Goal: Task Accomplishment & Management: Manage account settings

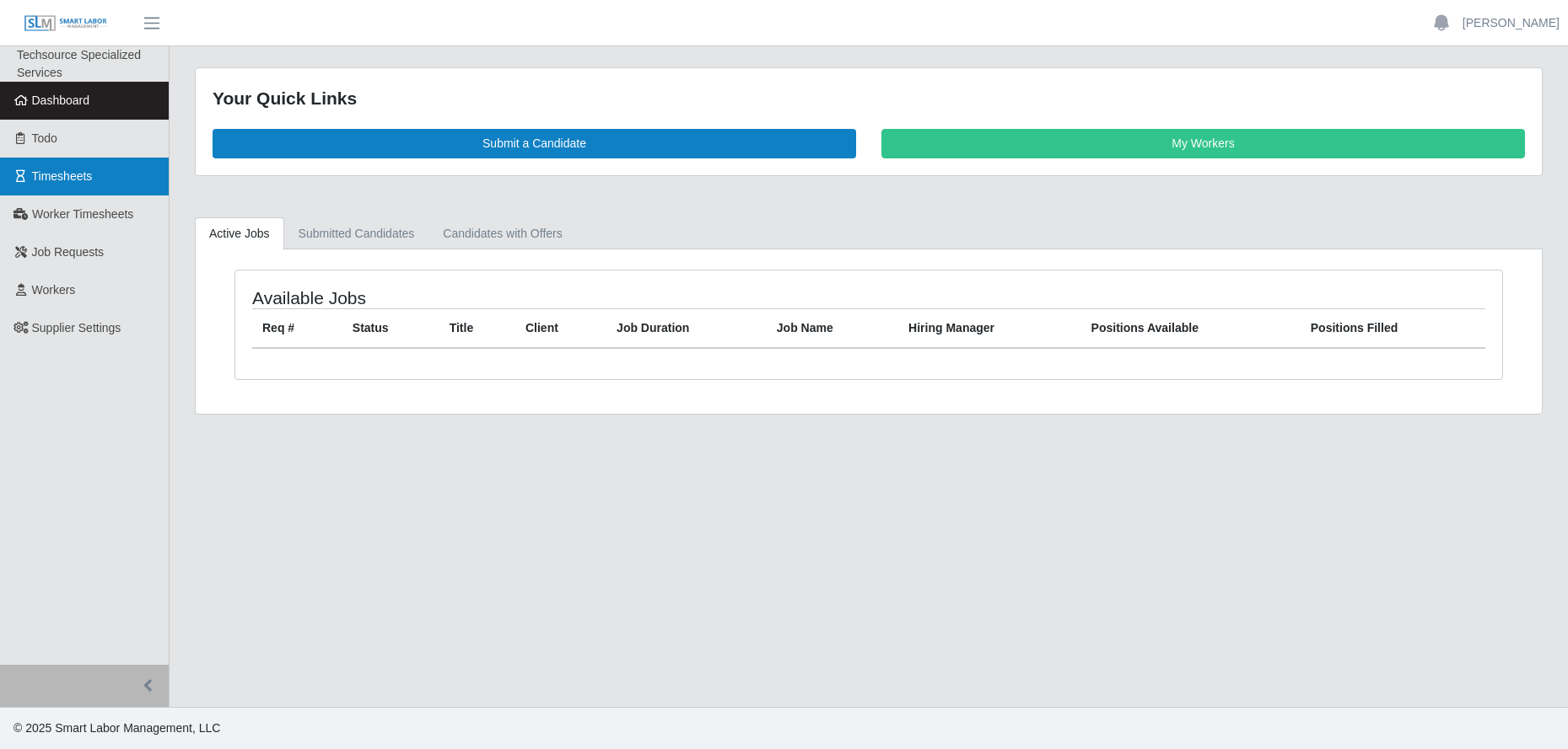
click at [68, 180] on span "Timesheets" at bounding box center [62, 176] width 61 height 14
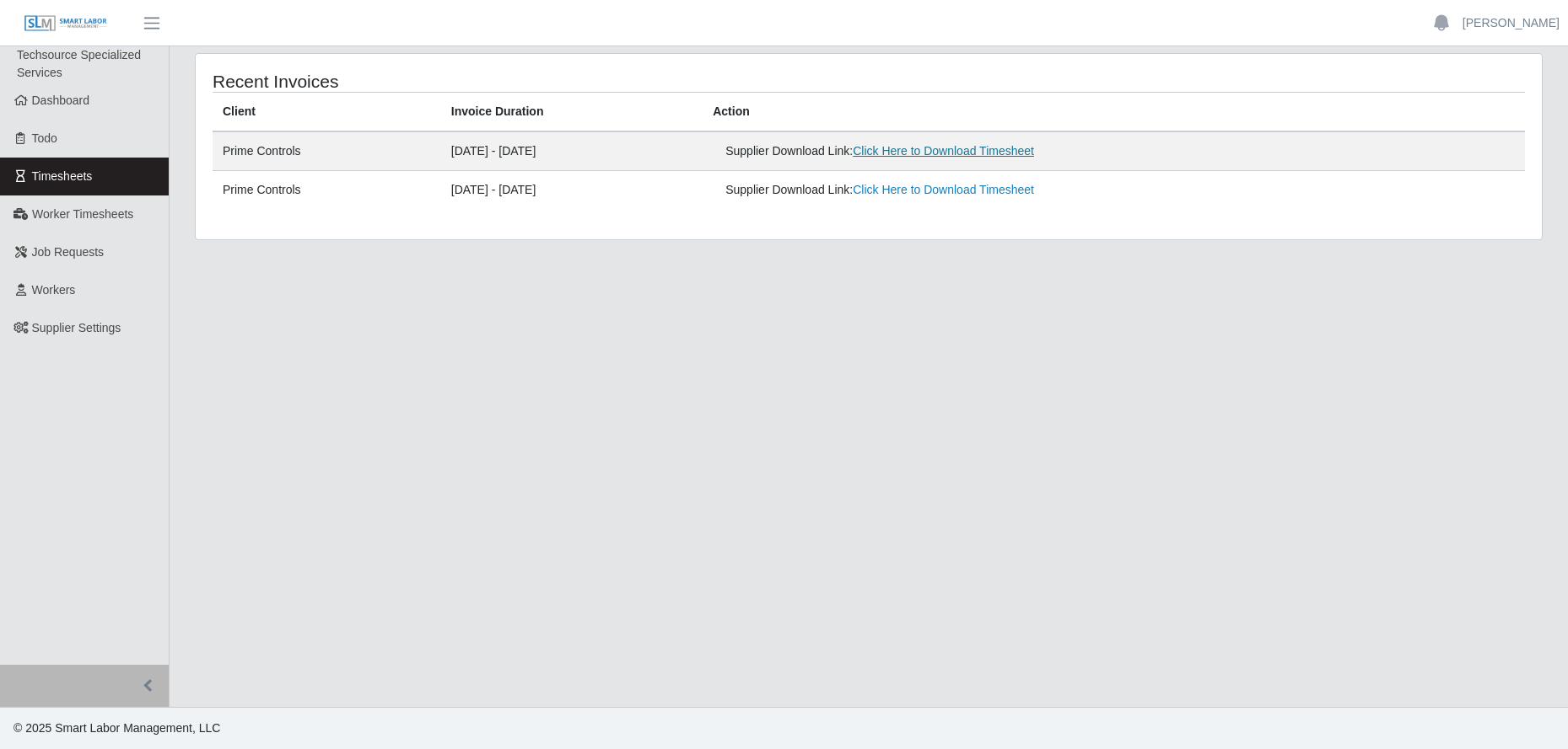
click at [1003, 151] on link "Click Here to Download Timesheet" at bounding box center [943, 151] width 181 height 14
click at [63, 284] on span "Workers" at bounding box center [54, 290] width 44 height 14
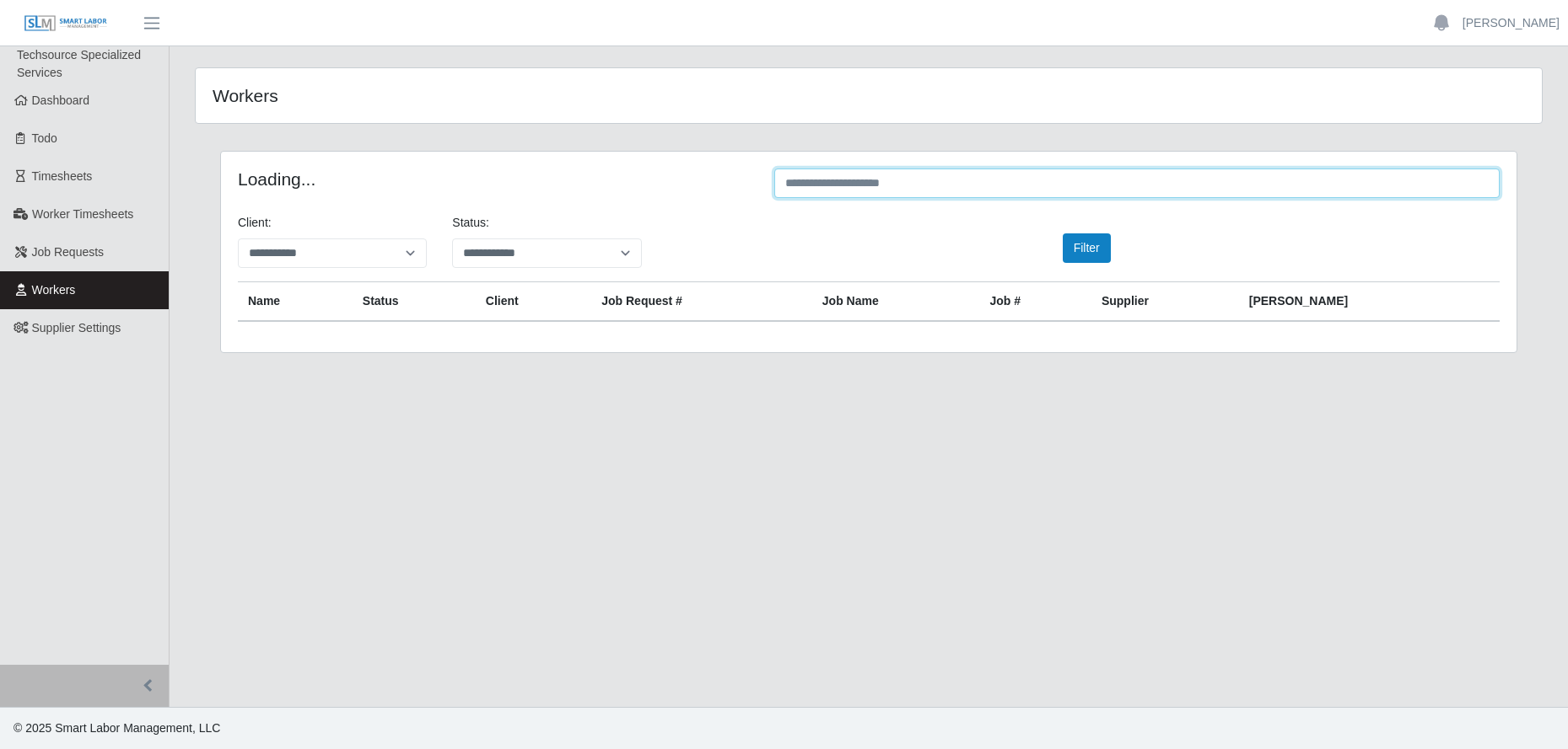
click at [870, 186] on input "text" at bounding box center [1136, 184] width 725 height 30
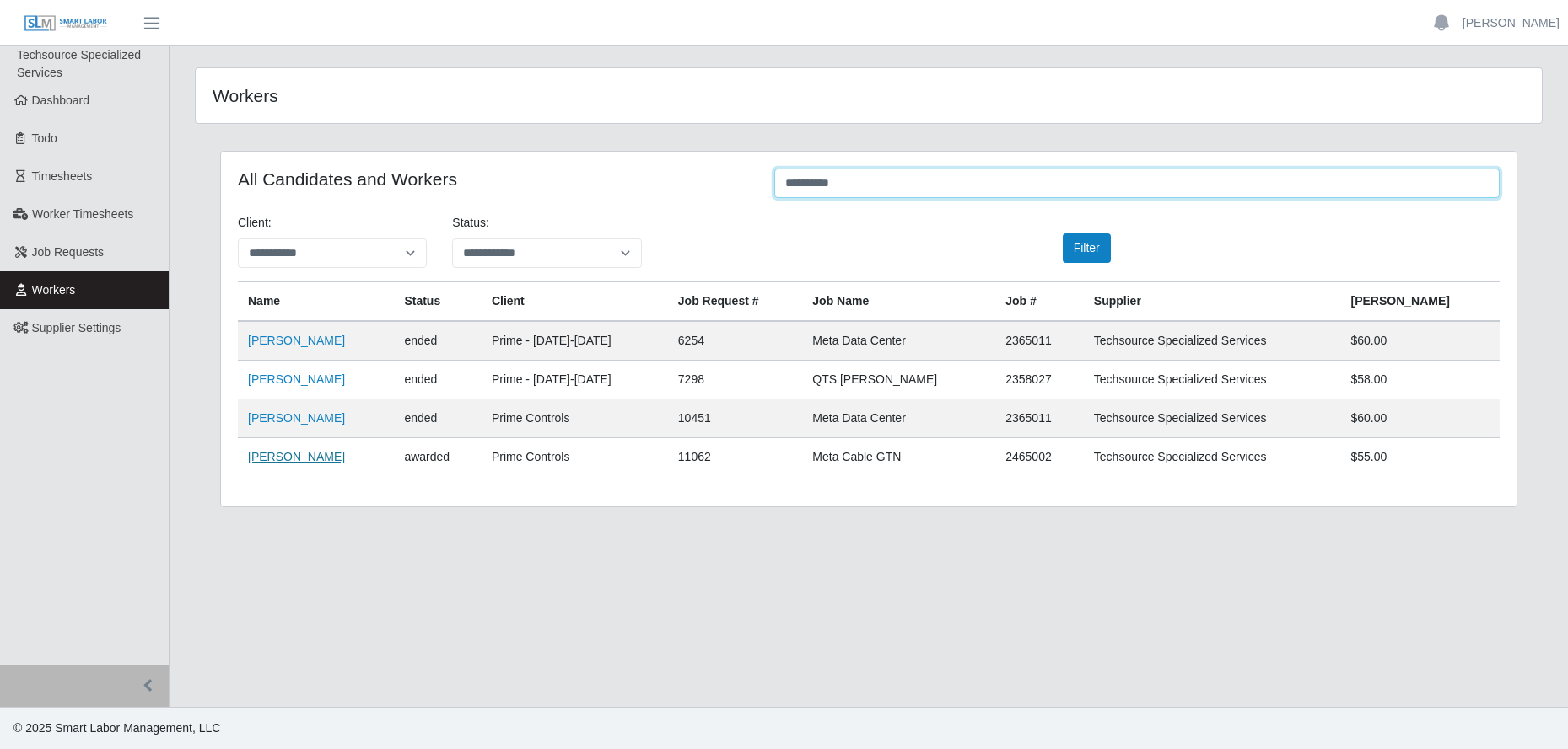
type input "**********"
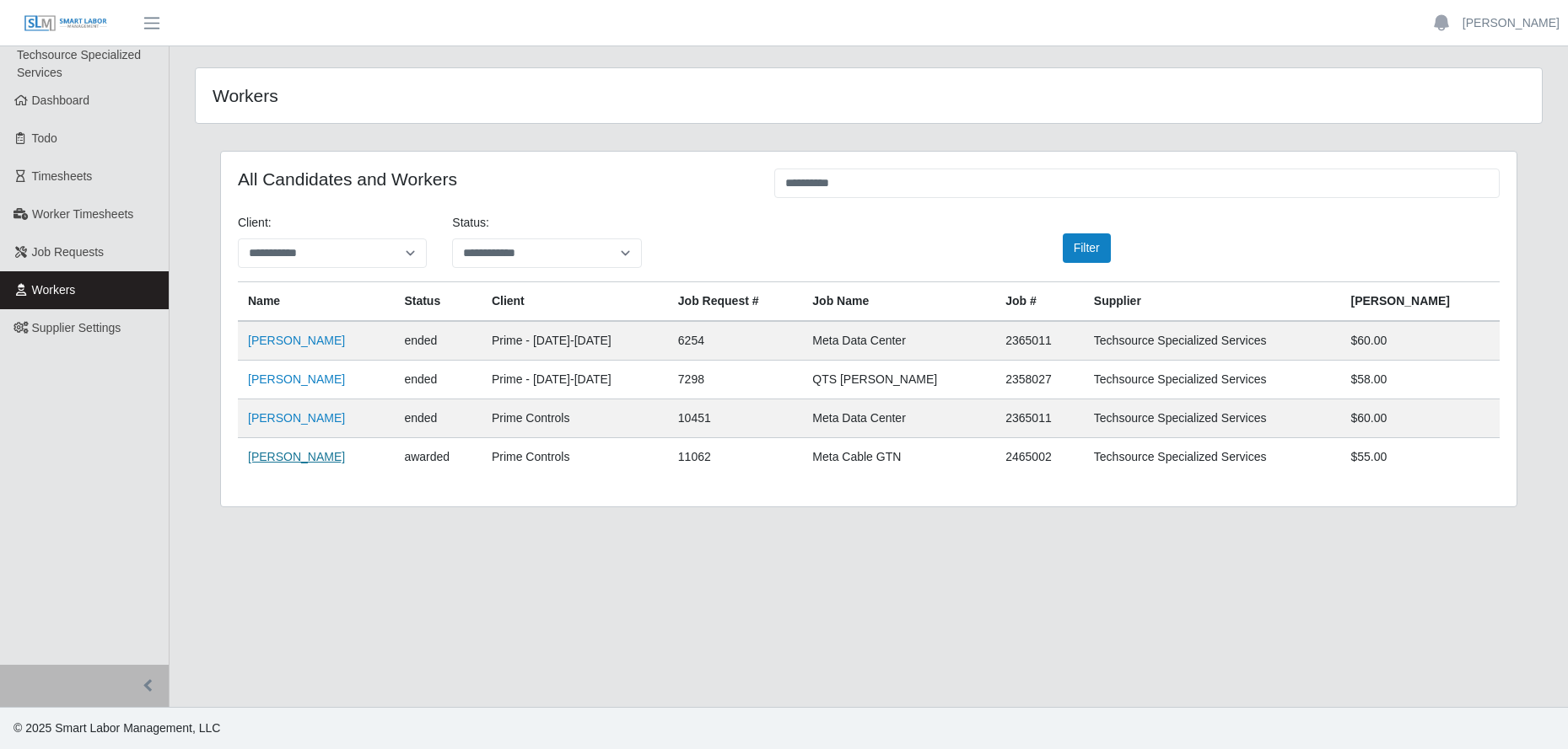
click at [332, 457] on link "Victor Rodriguez Jr" at bounding box center [295, 458] width 97 height 14
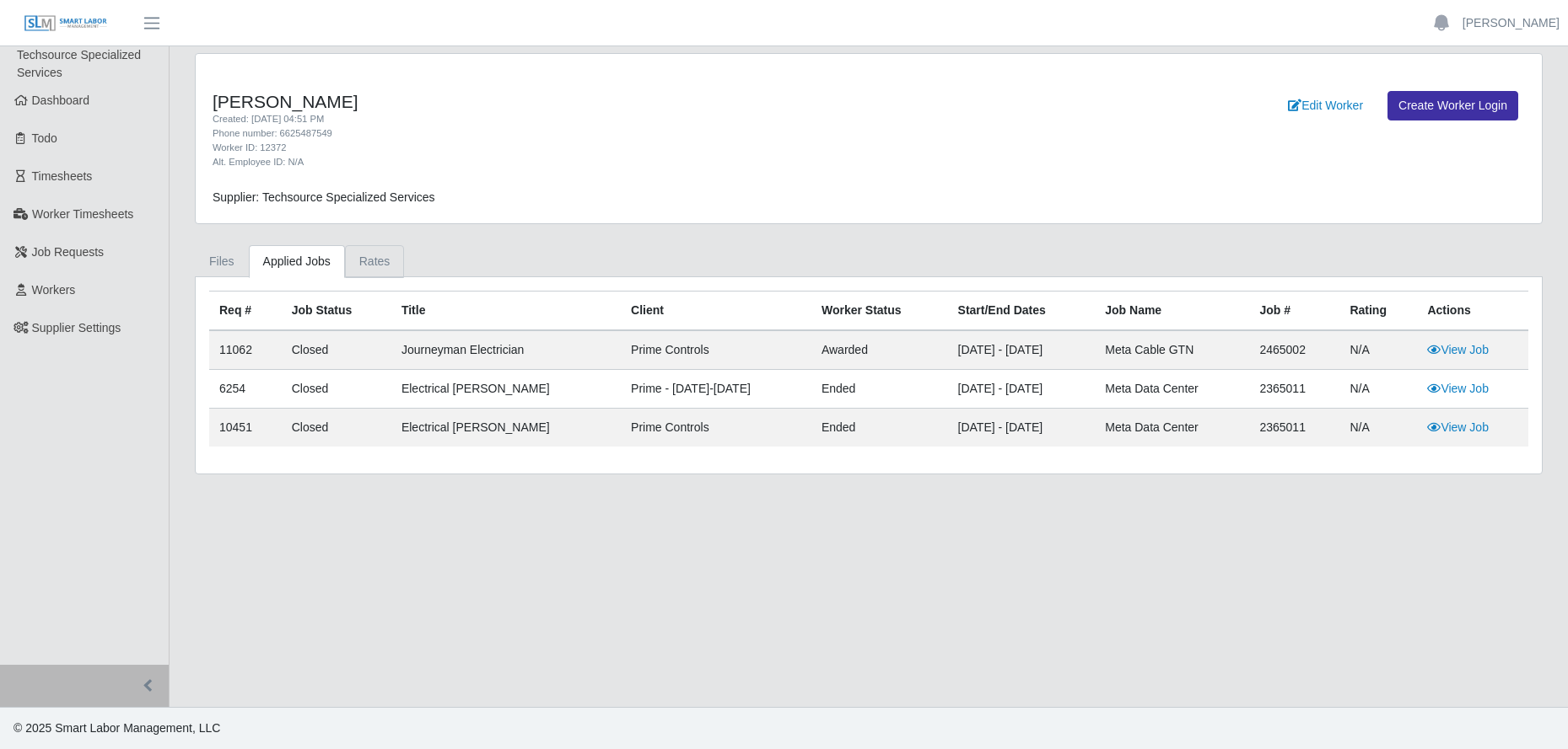
click at [386, 257] on link "Rates" at bounding box center [375, 262] width 60 height 33
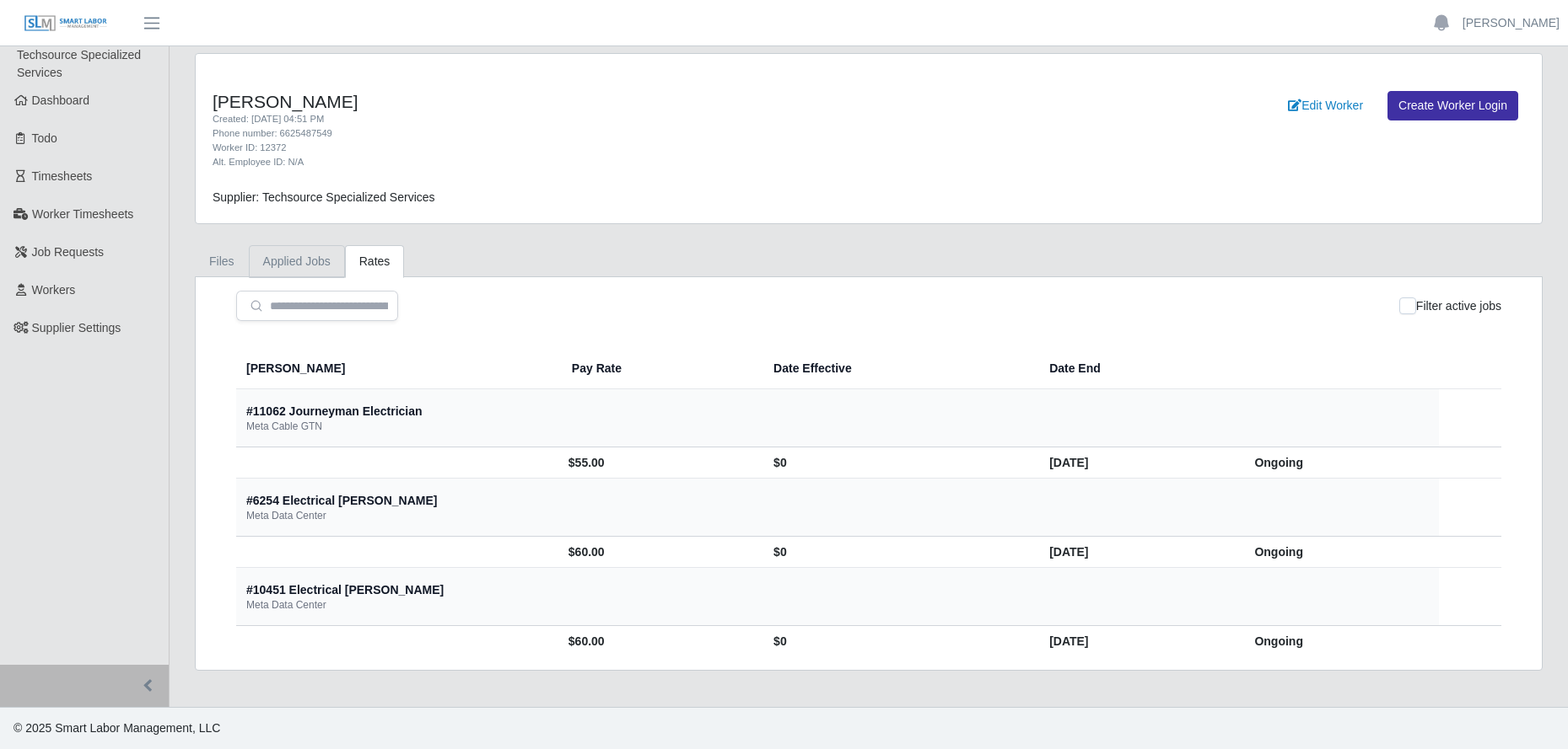
click at [285, 265] on link "Applied Jobs" at bounding box center [296, 262] width 97 height 33
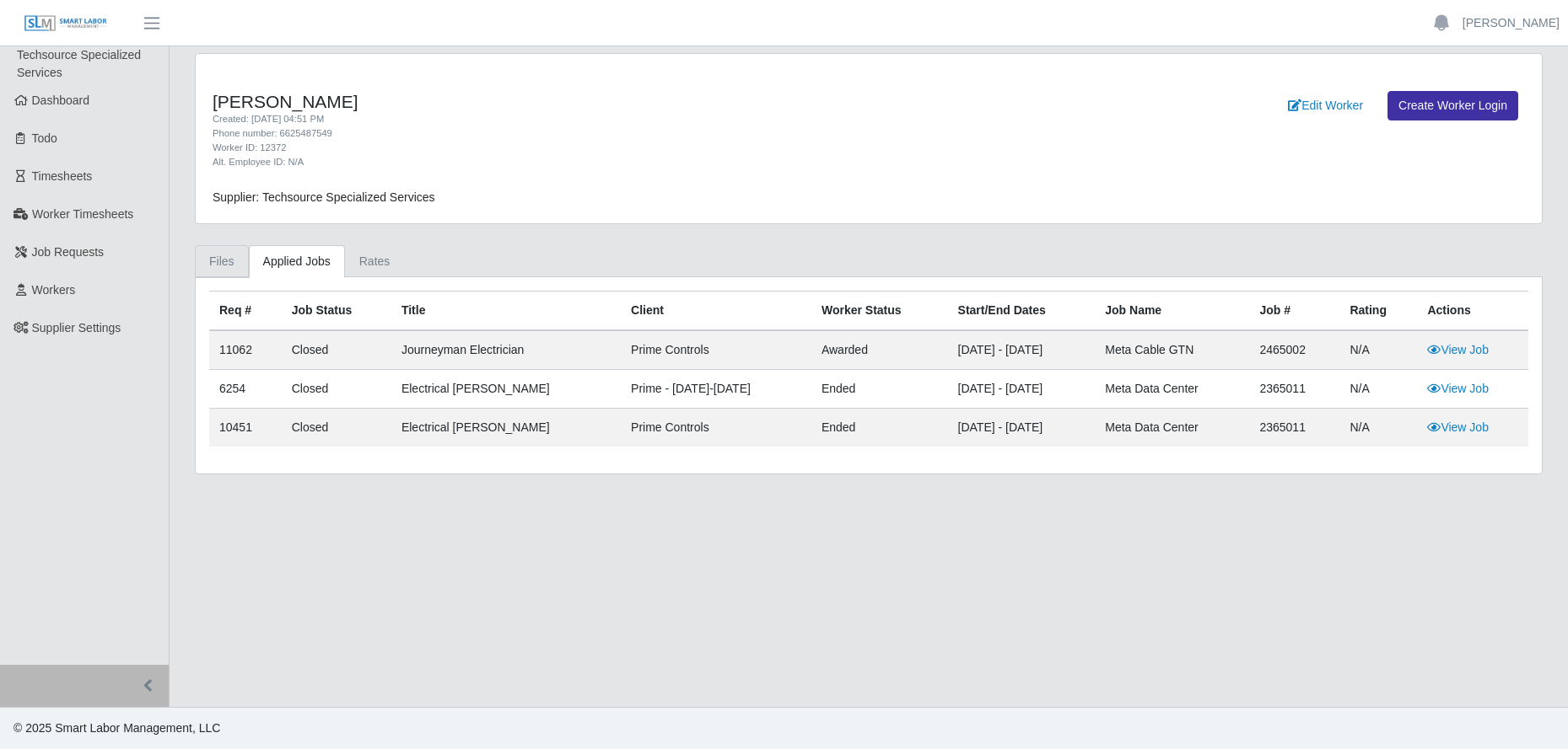
click at [222, 251] on link "Files" at bounding box center [222, 262] width 54 height 33
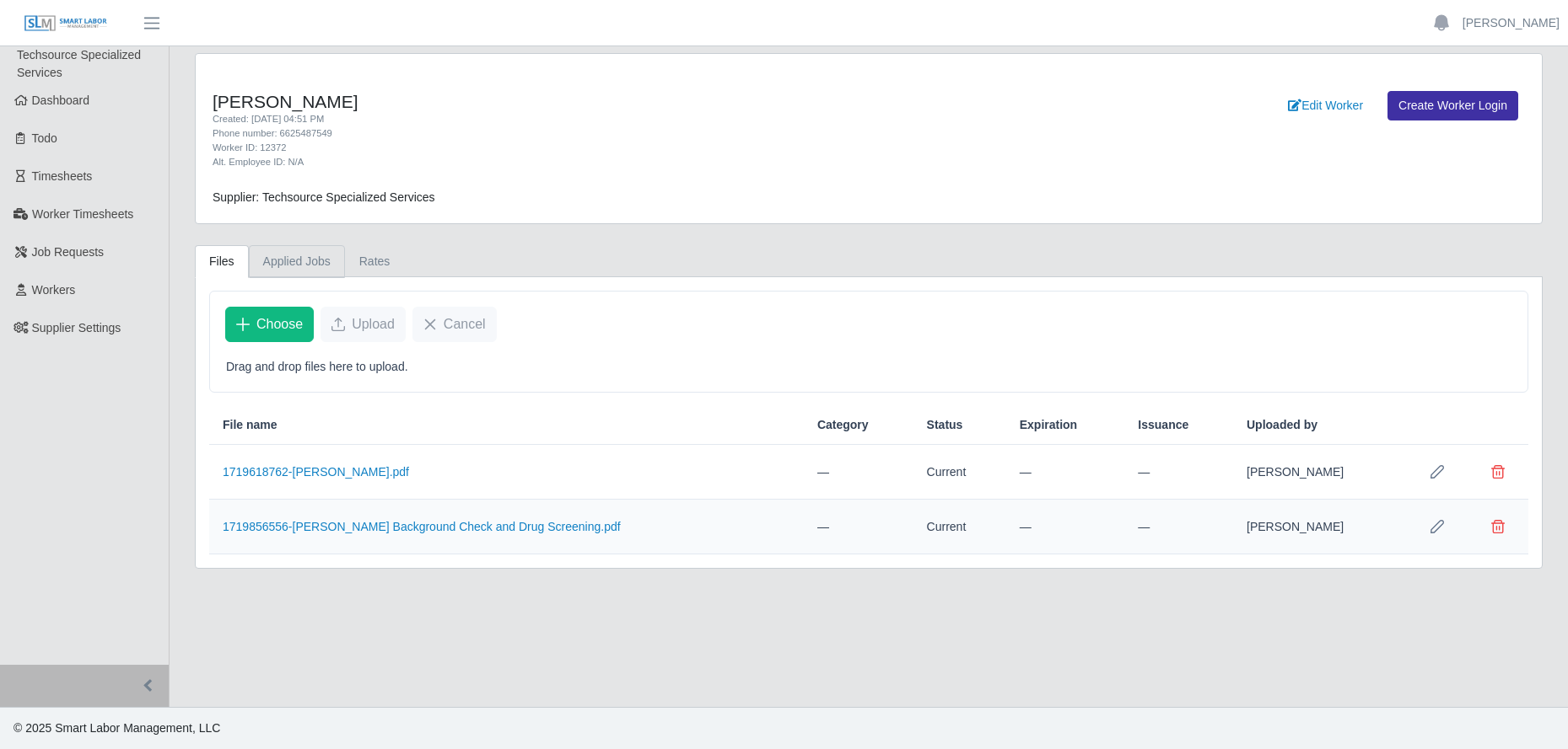
click at [302, 262] on link "Applied Jobs" at bounding box center [296, 262] width 97 height 33
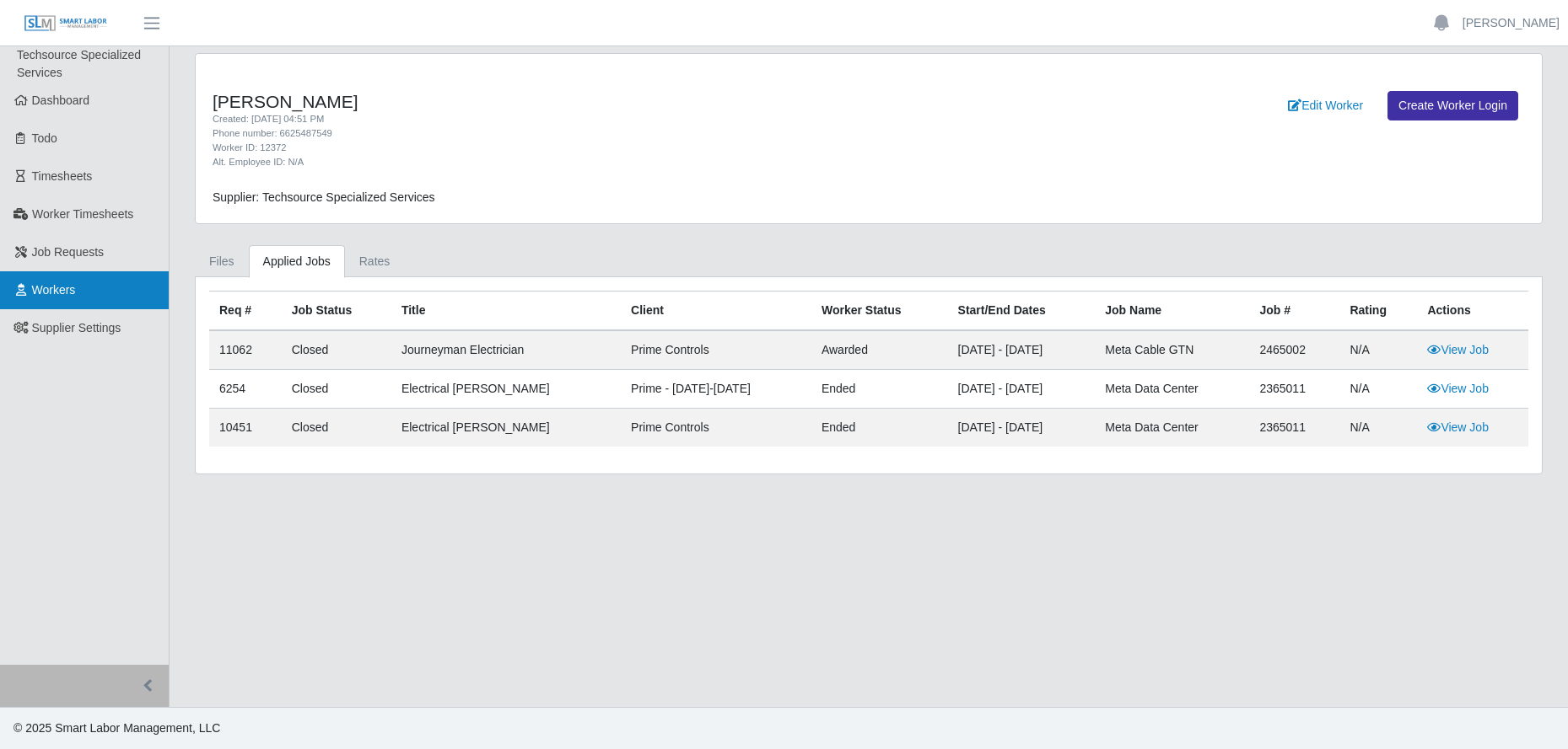
click at [72, 283] on span "Workers" at bounding box center [54, 290] width 44 height 14
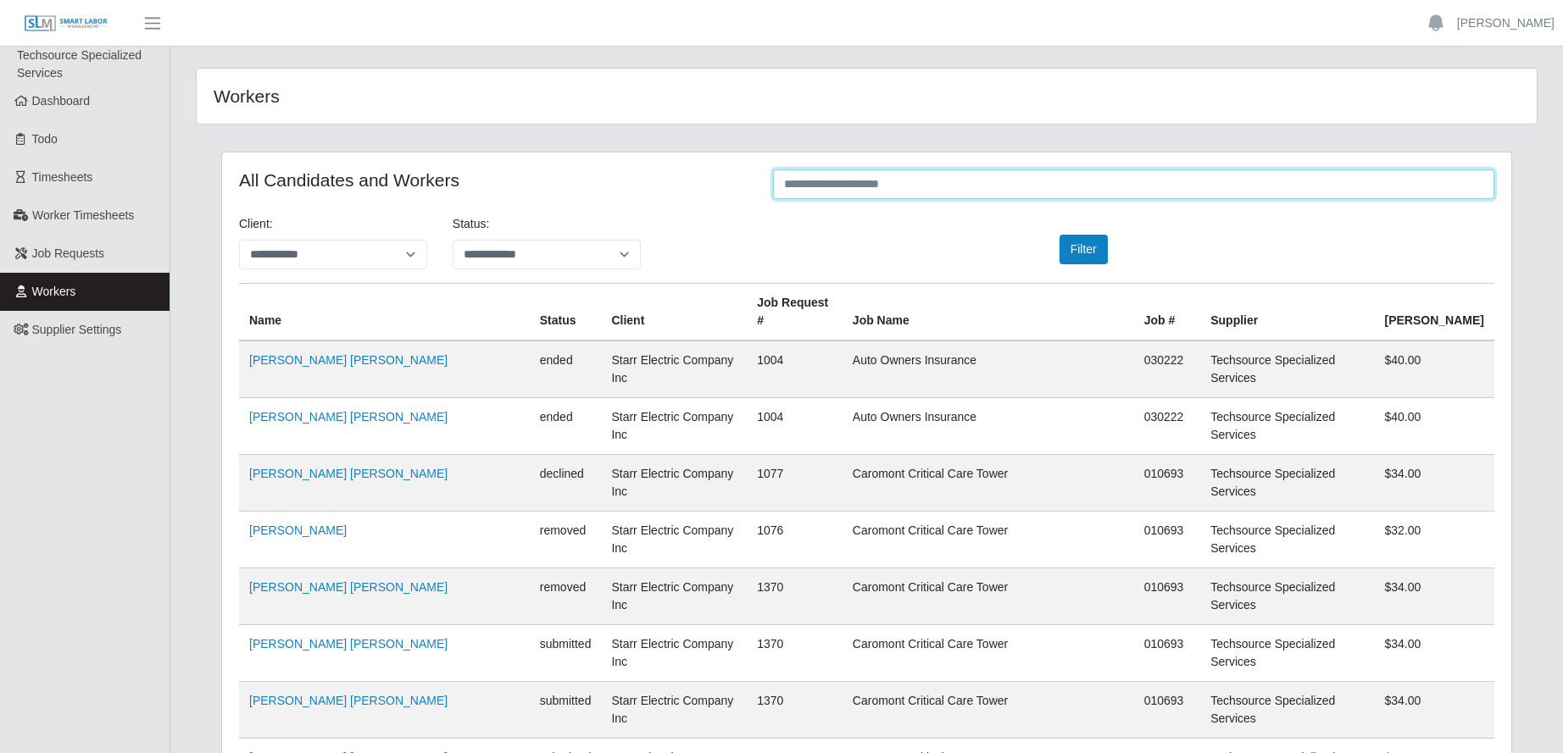
click at [883, 181] on input "text" at bounding box center [1133, 185] width 721 height 30
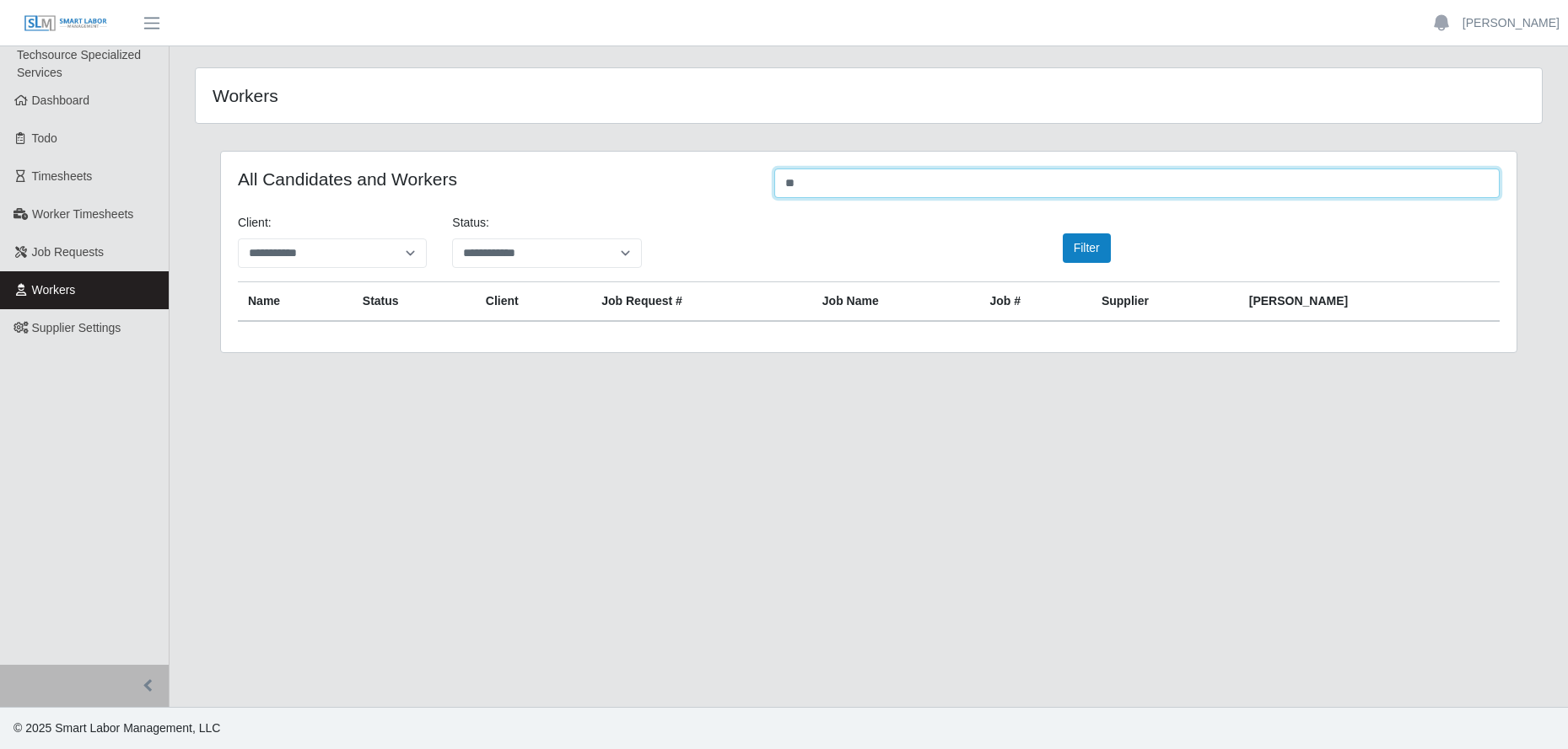
type input "*"
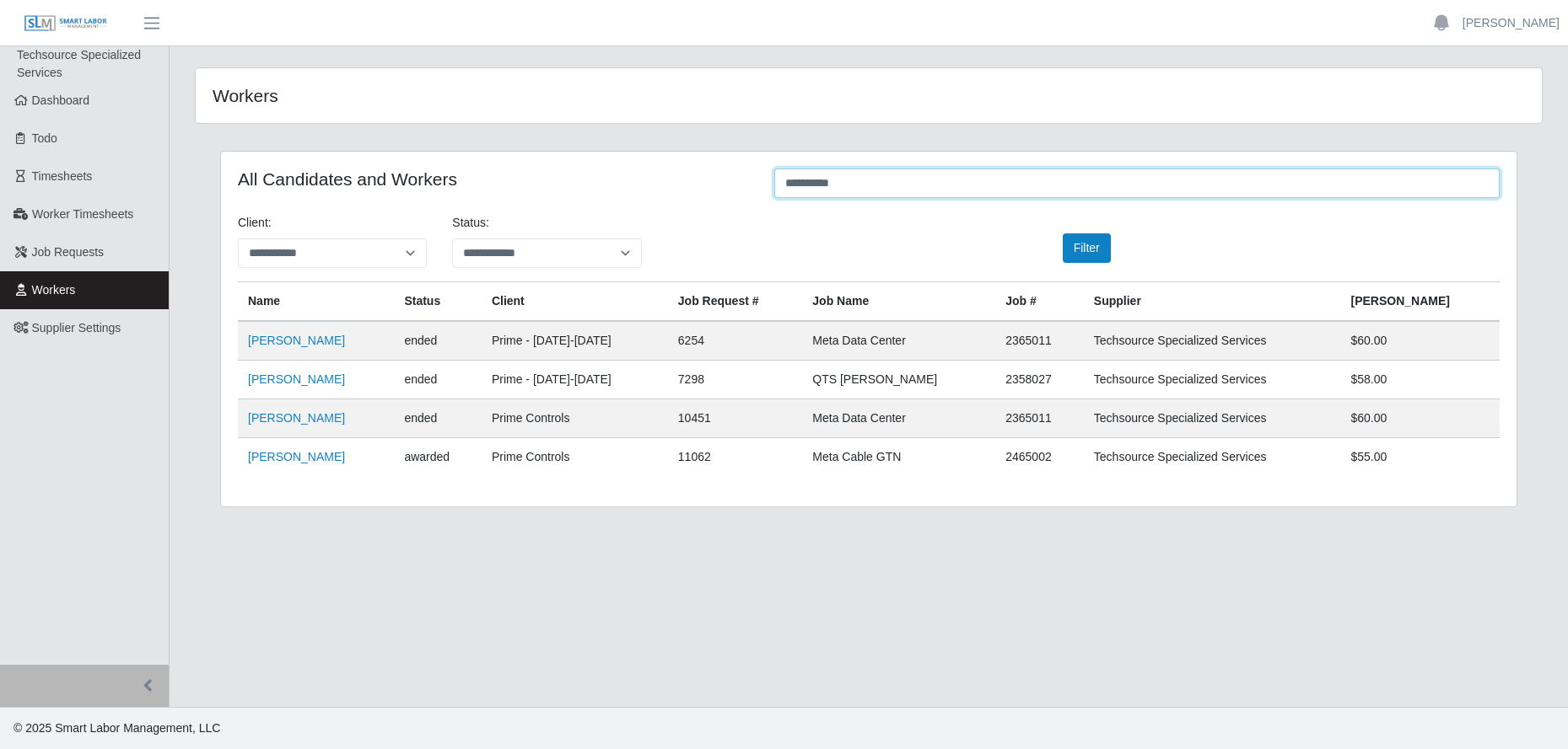
type input "**********"
